Goal: Task Accomplishment & Management: Use online tool/utility

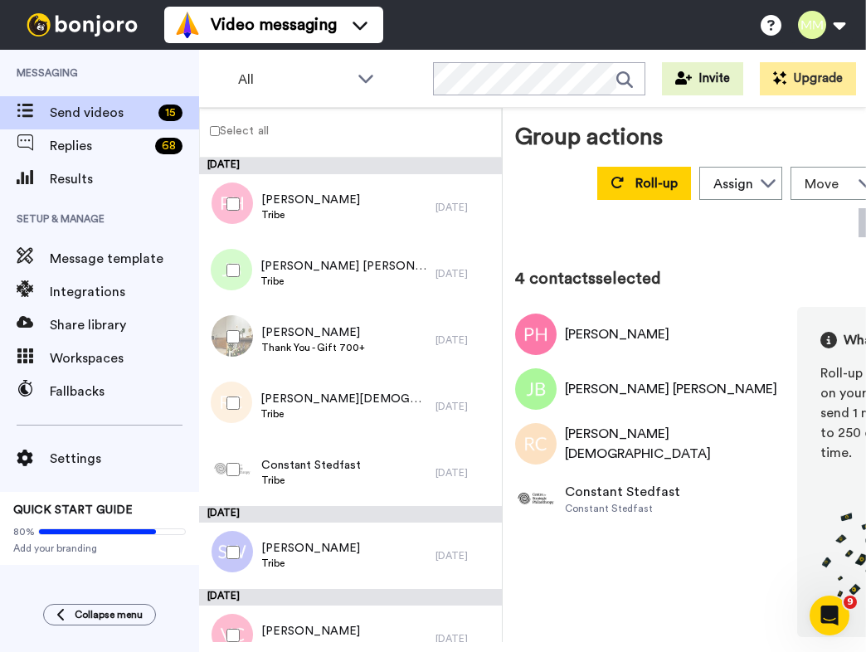
click at [233, 559] on div at bounding box center [230, 552] width 60 height 58
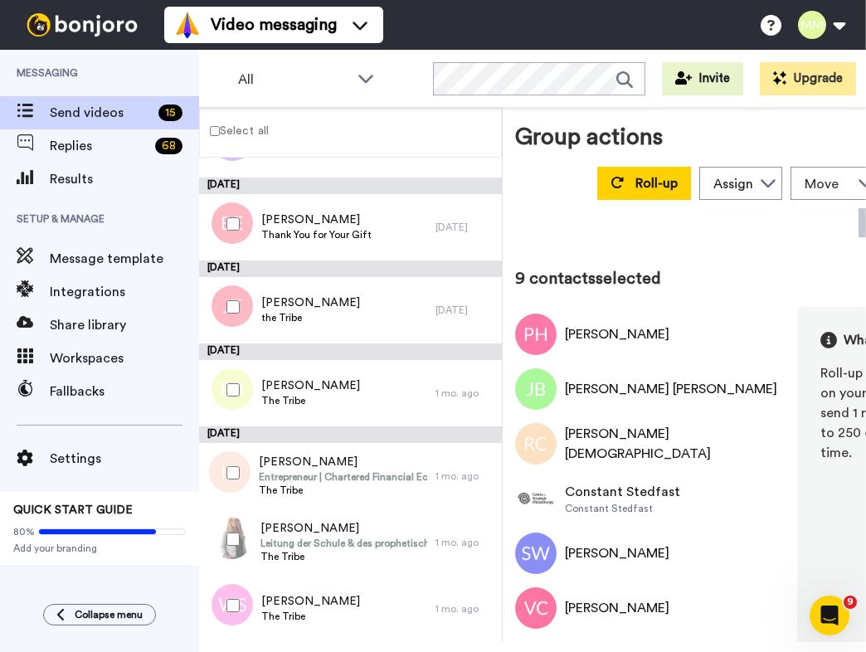
scroll to position [644, 0]
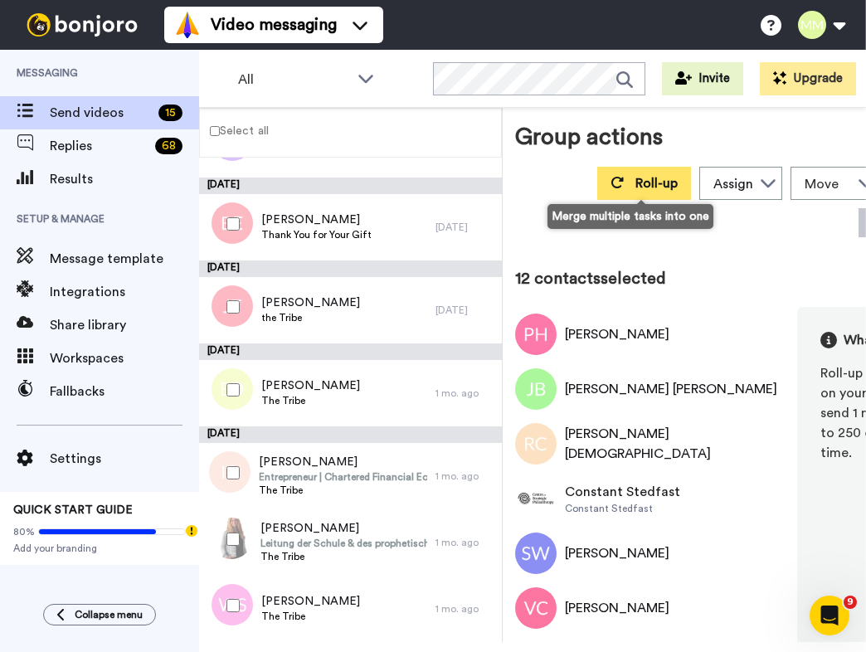
click at [649, 173] on button "Roll-up" at bounding box center [644, 183] width 94 height 33
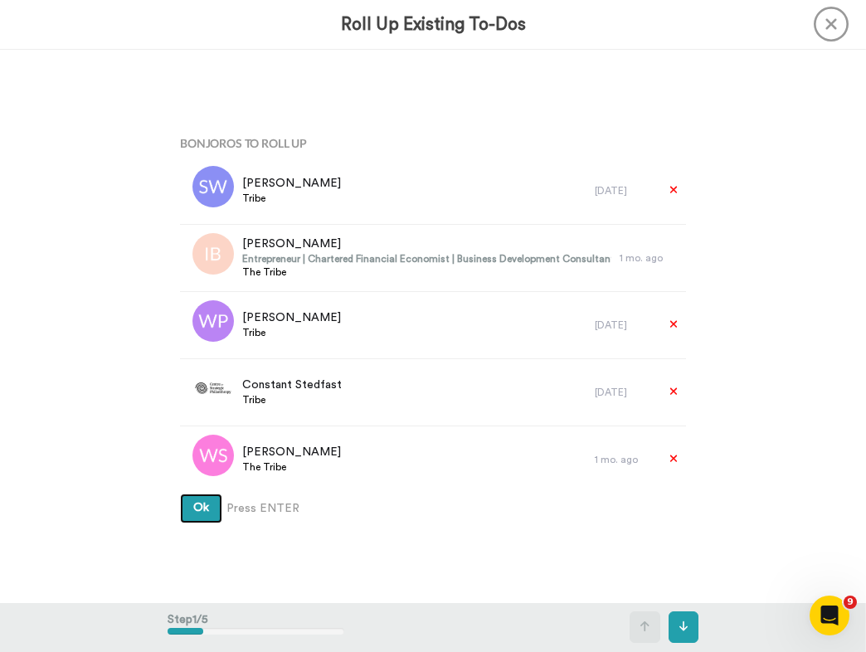
click at [185, 522] on button "Ok" at bounding box center [201, 508] width 42 height 30
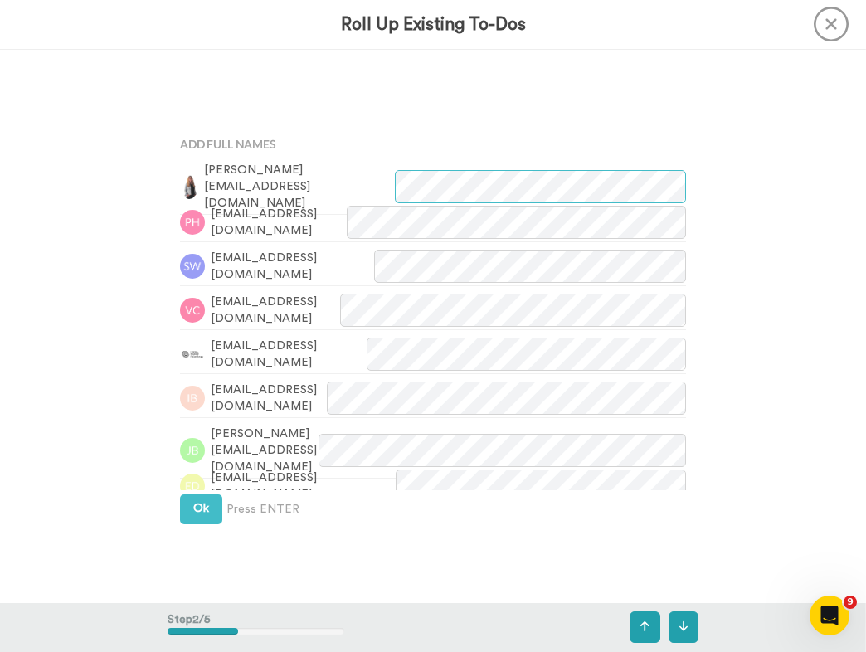
scroll to position [554, 0]
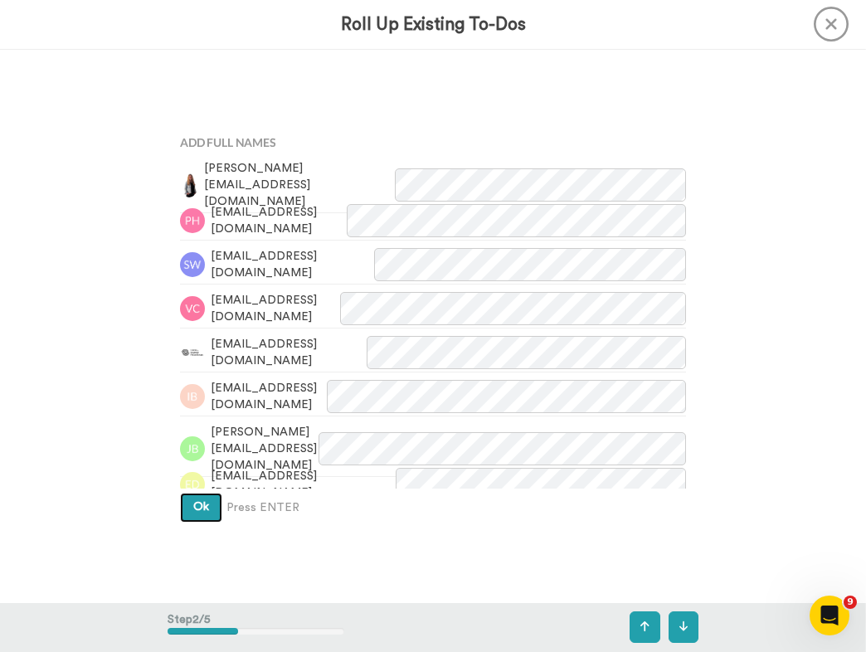
click at [201, 521] on button "Ok" at bounding box center [201, 508] width 42 height 30
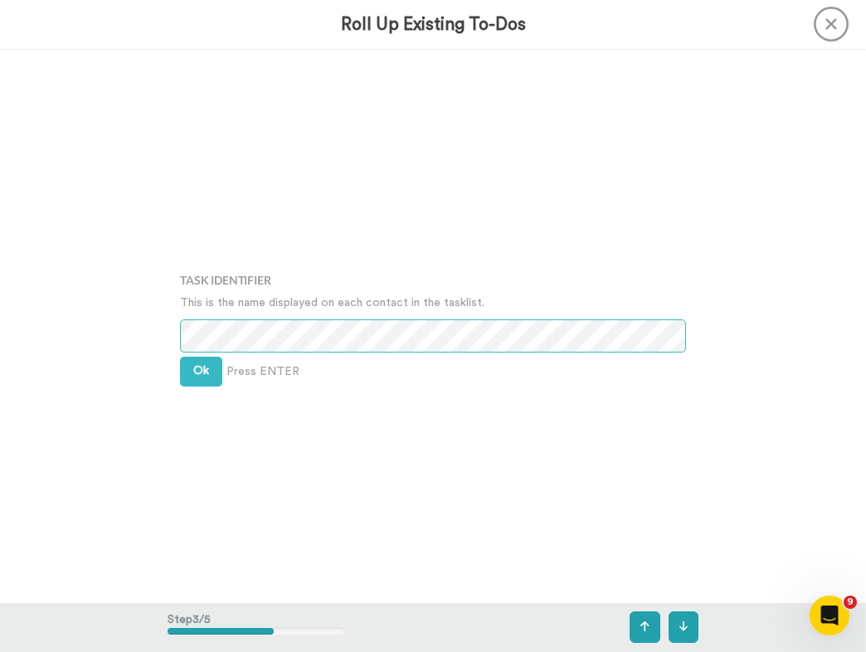
scroll to position [1107, 0]
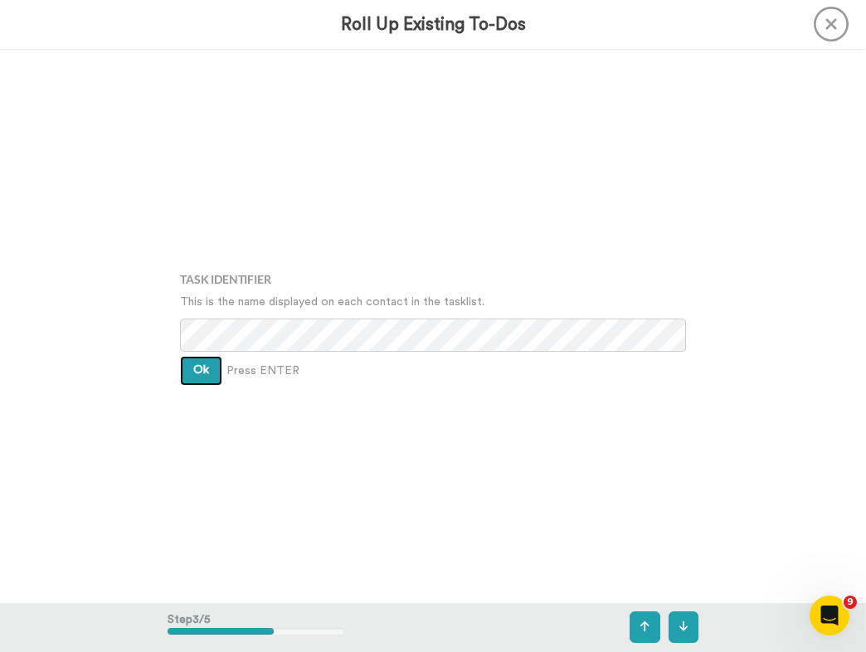
click at [194, 382] on button "Ok" at bounding box center [201, 371] width 42 height 30
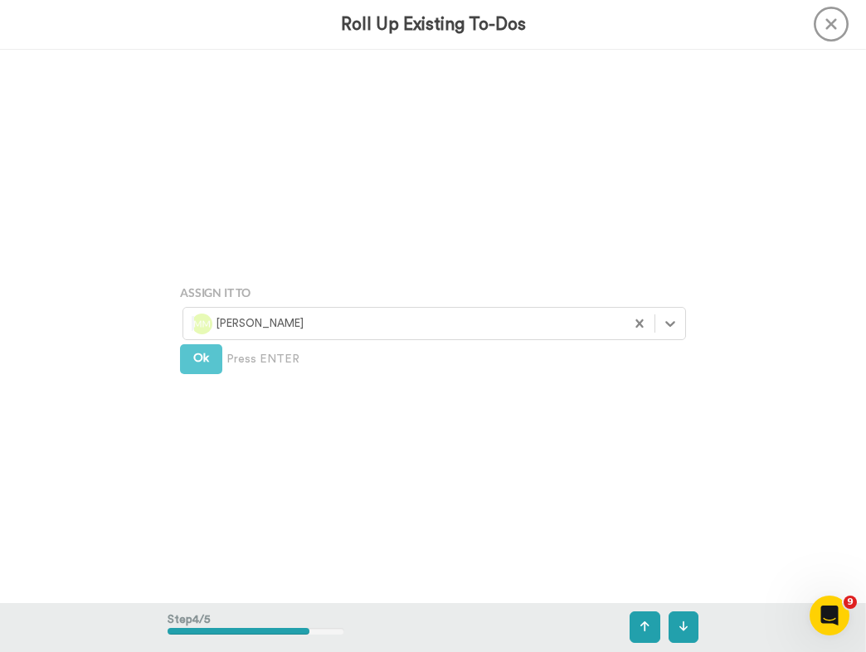
scroll to position [1660, 0]
click at [205, 360] on span "Ok" at bounding box center [201, 358] width 16 height 12
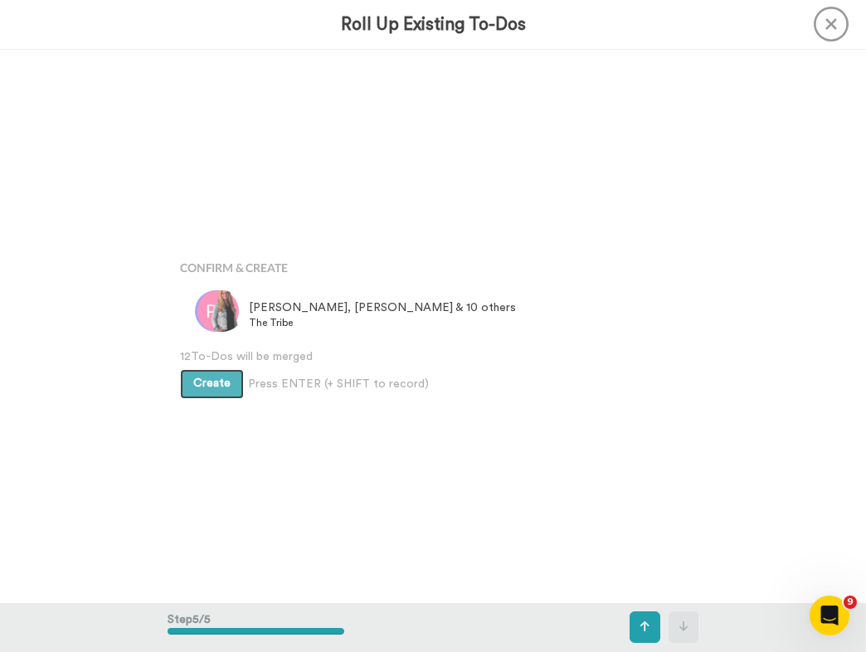
scroll to position [2213, 0]
click at [208, 377] on span "Create" at bounding box center [211, 383] width 37 height 12
